Goal: Navigation & Orientation: Find specific page/section

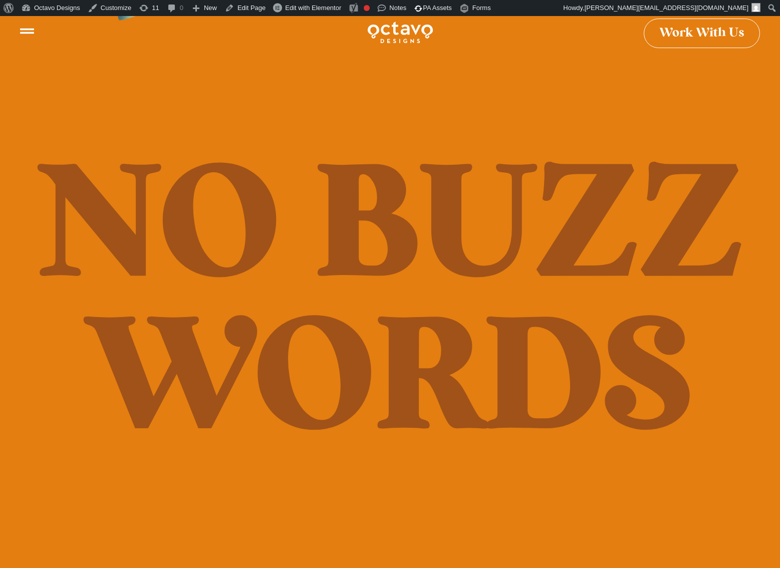
click at [23, 29] on div "Work With Us" at bounding box center [390, 48] width 780 height 65
click at [31, 30] on div "Work With Us" at bounding box center [390, 48] width 780 height 65
click at [30, 39] on icon at bounding box center [27, 43] width 14 height 14
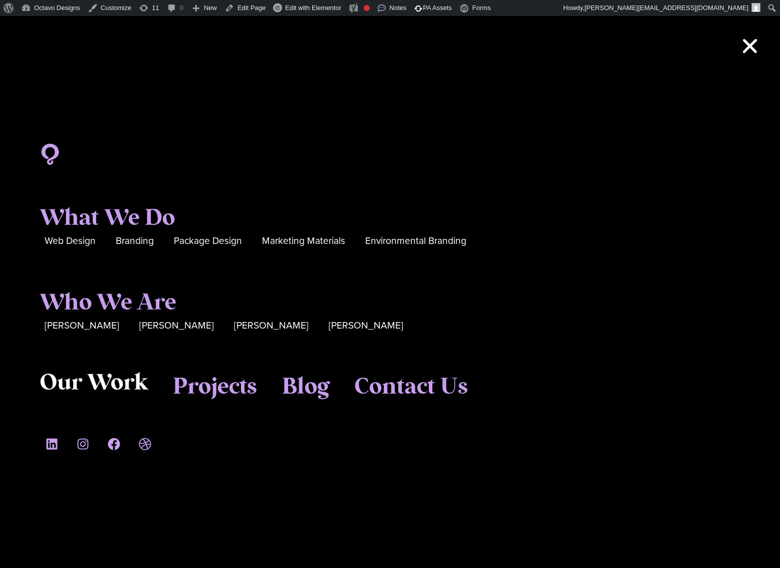
click at [122, 392] on span "Our Work" at bounding box center [94, 383] width 108 height 27
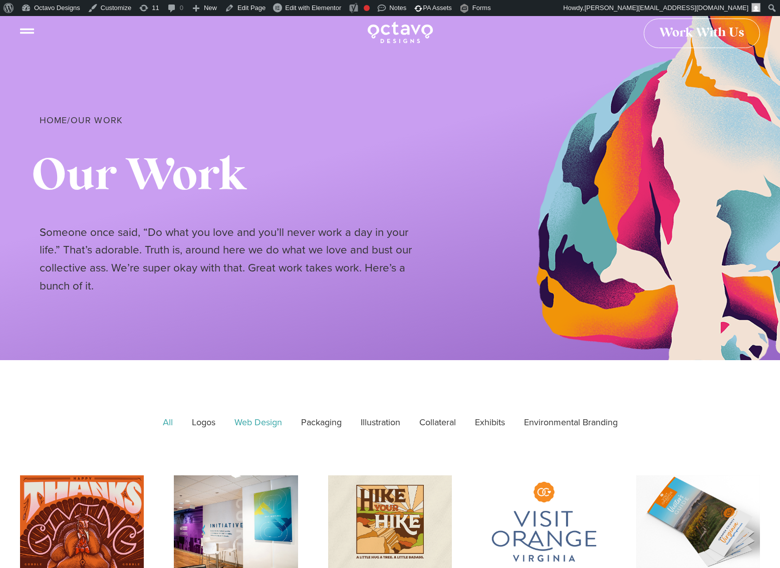
click at [240, 419] on link "Web Design" at bounding box center [258, 422] width 62 height 25
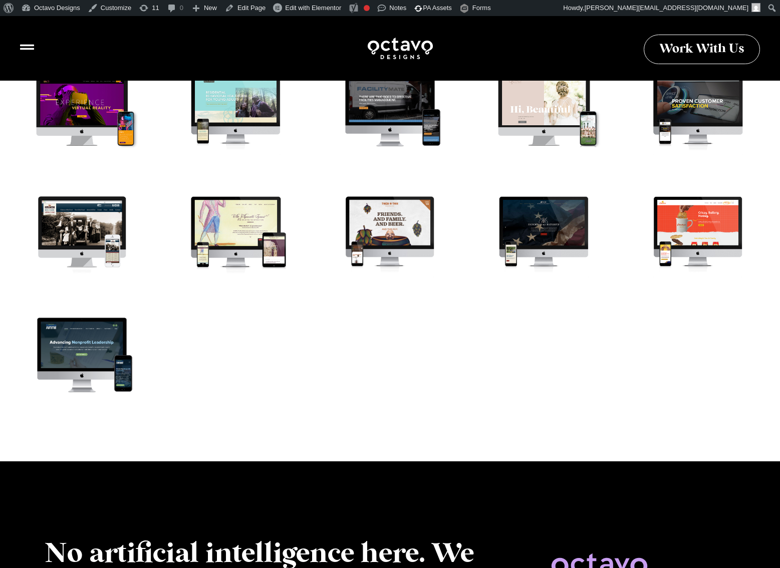
scroll to position [1163, 0]
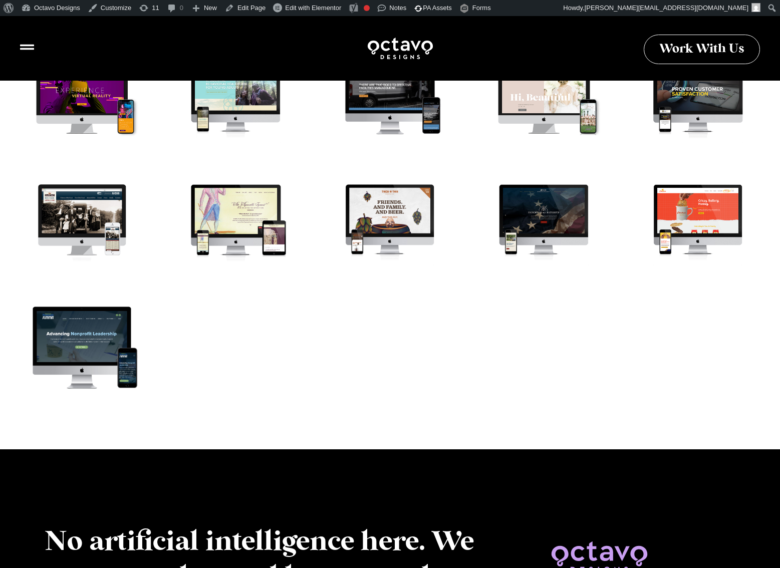
click at [110, 344] on div "Frederick Nonprofit Summit Web Design" at bounding box center [82, 347] width 136 height 102
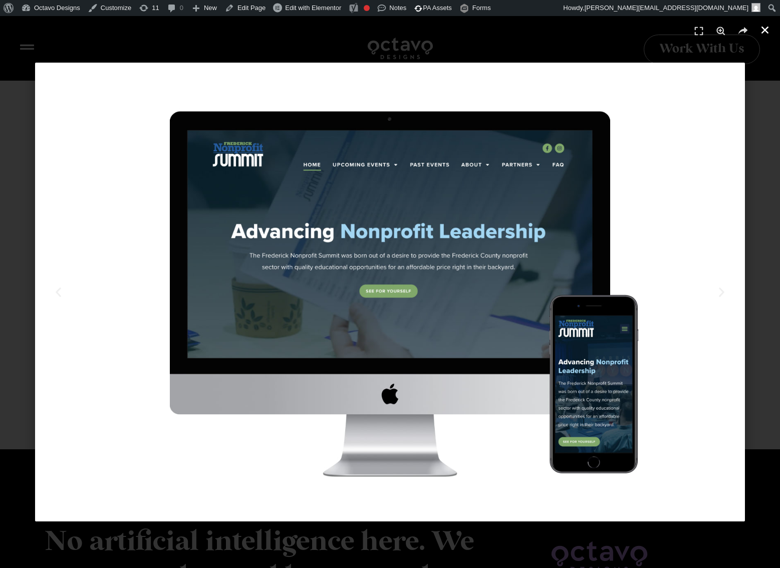
click at [762, 29] on use "Close (Esc)" at bounding box center [764, 30] width 7 height 7
